Goal: Transaction & Acquisition: Purchase product/service

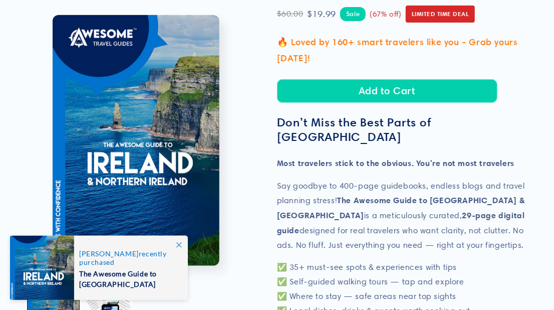
scroll to position [219, 0]
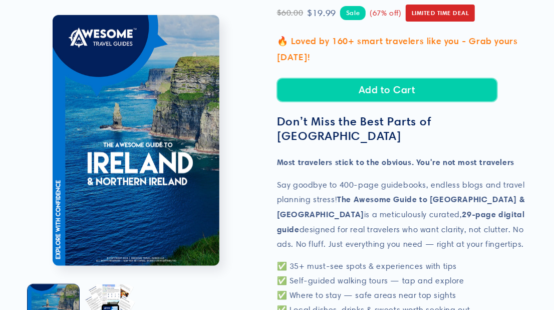
click at [365, 98] on button "Add to Cart" at bounding box center [387, 90] width 221 height 24
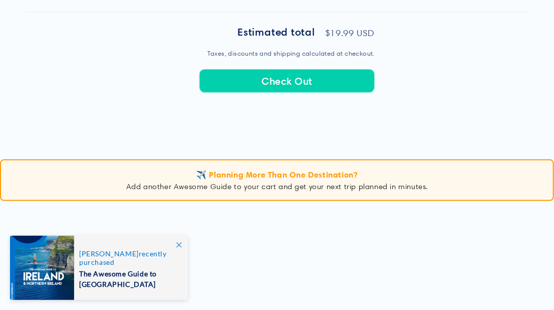
scroll to position [498, 0]
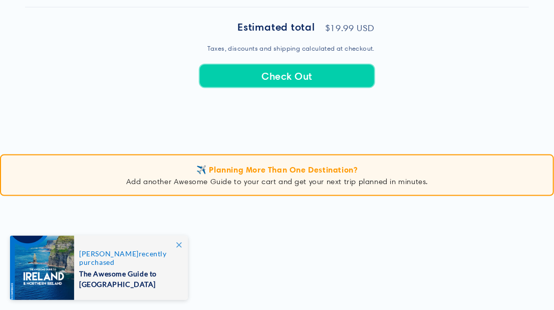
click at [328, 88] on button "Check Out" at bounding box center [286, 76] width 175 height 24
